Goal: Register for event/course

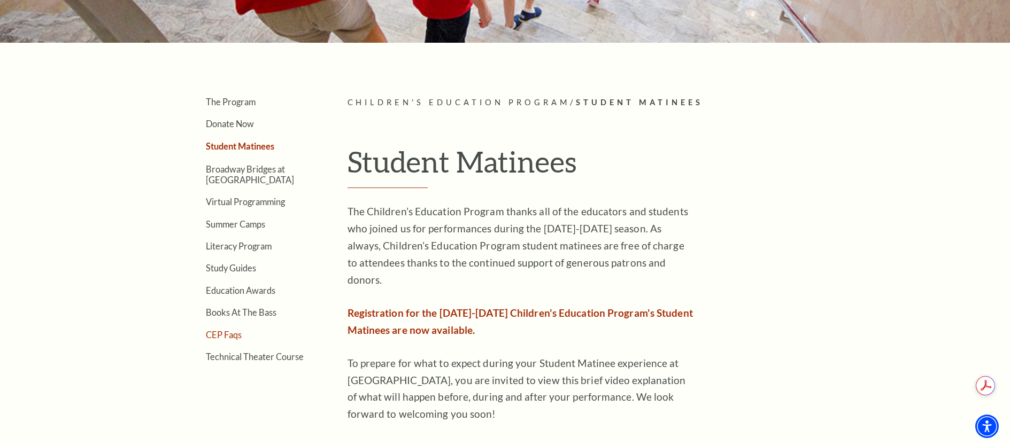
scroll to position [244, 0]
click at [223, 146] on link "Student Matinees" at bounding box center [240, 146] width 68 height 10
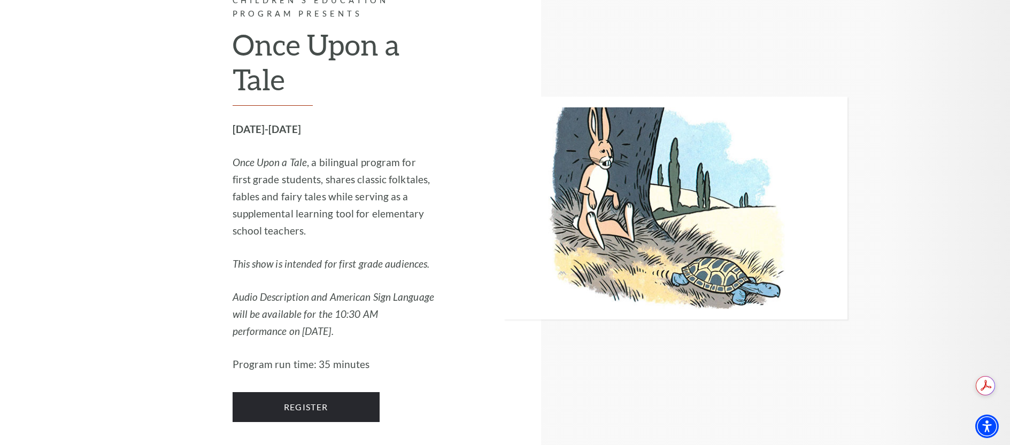
scroll to position [2137, 0]
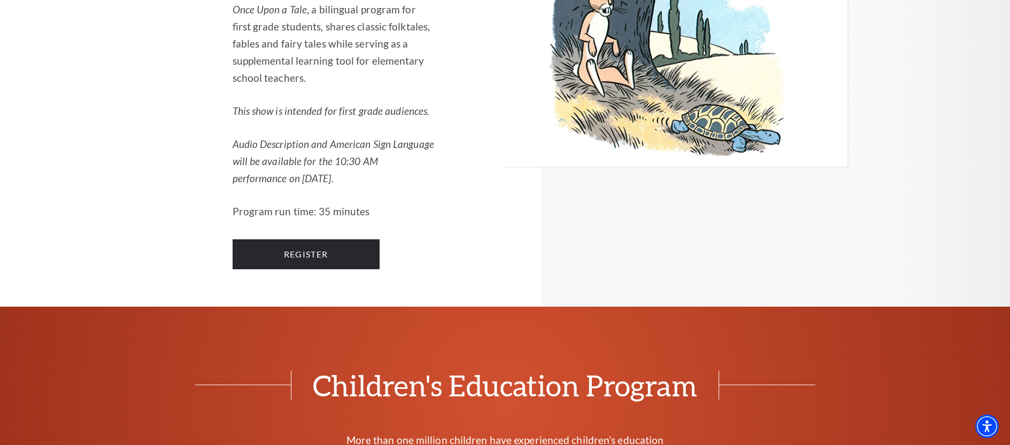
scroll to position [1922, 0]
